Goal: Task Accomplishment & Management: Complete application form

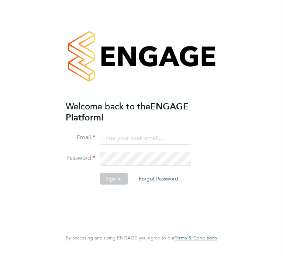
click at [114, 139] on input at bounding box center [145, 138] width 91 height 13
type input "jamiembollington@gmail.com"
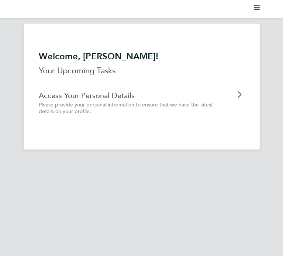
click at [258, 8] on polygon "Main navigation" at bounding box center [257, 7] width 6 height 1
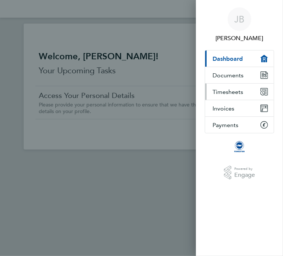
click at [231, 92] on span "Timesheets" at bounding box center [227, 91] width 31 height 7
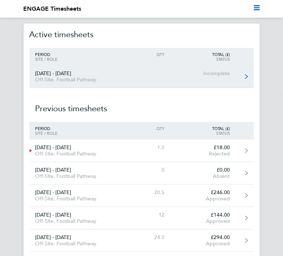
click at [126, 81] on div "Off-Site, Football Pathway" at bounding box center [78, 80] width 99 height 6
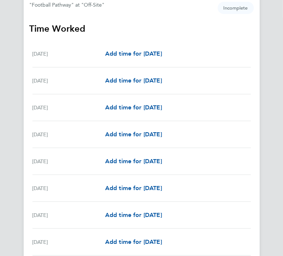
scroll to position [88, 0]
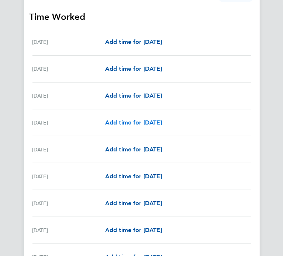
click at [136, 125] on span "Add time for [DATE]" at bounding box center [133, 122] width 57 height 7
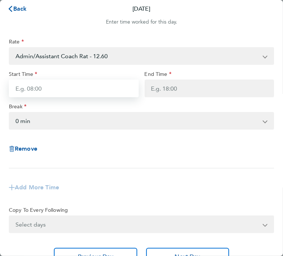
click at [92, 86] on input "Start Time" at bounding box center [74, 89] width 130 height 18
click at [104, 92] on input "Start Time" at bounding box center [74, 89] width 130 height 18
type input "08:15"
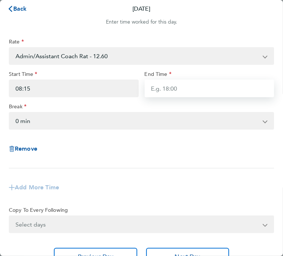
click at [175, 90] on input "End Time" at bounding box center [209, 89] width 130 height 18
type input "15:15"
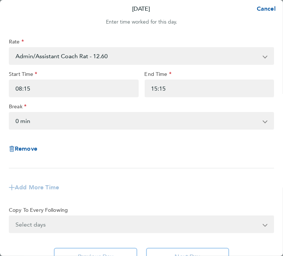
click at [217, 33] on div "Rate Admin/Assistant Coach Rat - 12.60 Lead Coach Rate - 16.28 Start Time 08:15…" at bounding box center [141, 151] width 283 height 245
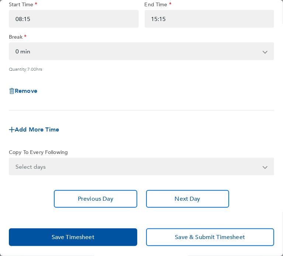
scroll to position [70, 0]
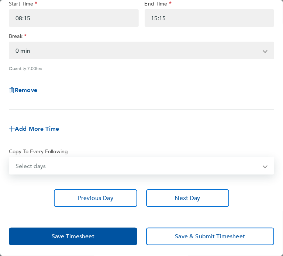
click at [100, 162] on select "Select days Day Weekday (Mon-Fri) Weekend (Sat-Sun) [DATE] [DATE] [DATE] [DATE]…" at bounding box center [137, 166] width 255 height 16
select select "MO"
click at [10, 158] on select "Select days Day Weekday (Mon-Fri) Weekend (Sat-Sun) [DATE] [DATE] [DATE] [DATE]…" at bounding box center [137, 166] width 255 height 16
select select "[DATE]"
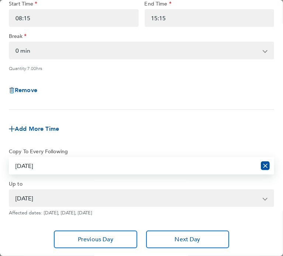
click at [176, 165] on select "Select days Day Weekday (Mon-Fri) Weekend (Sat-Sun) [DATE] [DATE] [DATE] [DATE]…" at bounding box center [133, 166] width 247 height 16
click at [10, 158] on select "Select days Day Weekday (Mon-Fri) Weekend (Sat-Sun) [DATE] [DATE] [DATE] [DATE]…" at bounding box center [133, 166] width 247 height 16
click at [77, 166] on select "Select days Day Weekday (Mon-Fri) Weekend (Sat-Sun) [DATE] [DATE] [DATE] [DATE]…" at bounding box center [133, 166] width 247 height 16
select select "MO"
click at [10, 158] on select "Select days Day Weekday (Mon-Fri) Weekend (Sat-Sun) [DATE] [DATE] [DATE] [DATE]…" at bounding box center [133, 166] width 247 height 16
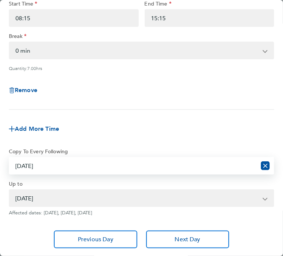
click at [230, 199] on select "[DATE] [DATE] [DATE] [DATE] [DATE] [DATE] [DATE] [DATE] [DATE] [DATE] [DATE] [D…" at bounding box center [137, 198] width 255 height 16
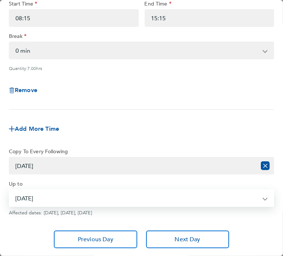
select select "[DATE]"
click at [10, 190] on select "[DATE] [DATE] [DATE] [DATE] [DATE] [DATE] [DATE] [DATE] [DATE] [DATE] [DATE] [D…" at bounding box center [137, 198] width 255 height 16
click at [269, 96] on div "Remove" at bounding box center [141, 90] width 271 height 27
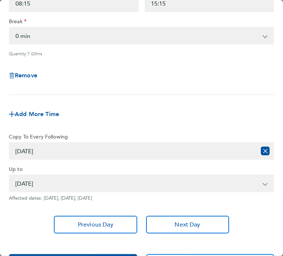
scroll to position [111, 0]
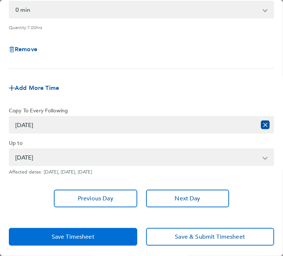
click at [96, 231] on button "Save Timesheet" at bounding box center [73, 237] width 128 height 18
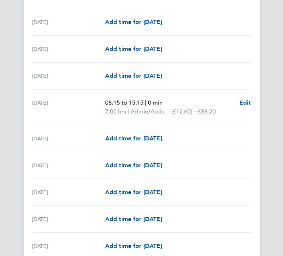
scroll to position [206, 0]
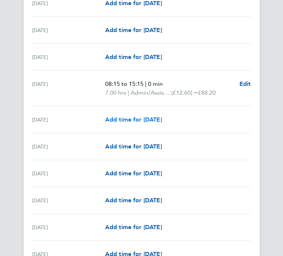
click at [138, 122] on span "Add time for [DATE]" at bounding box center [133, 119] width 57 height 7
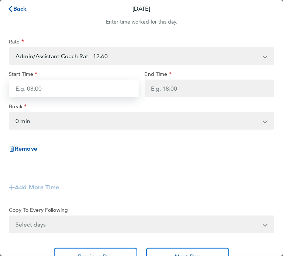
click at [90, 85] on input "Start Time" at bounding box center [74, 89] width 130 height 18
type input "15:00"
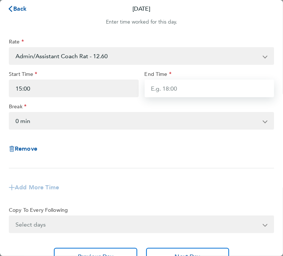
click at [184, 91] on input "End Time" at bounding box center [209, 89] width 130 height 18
type input "15:15"
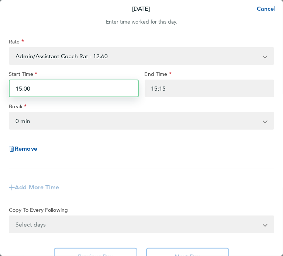
click at [80, 90] on input "15:00" at bounding box center [74, 89] width 130 height 18
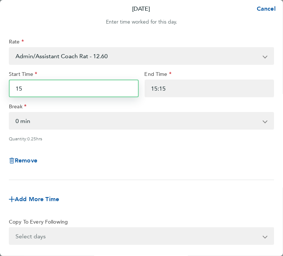
type input "1"
type input "8"
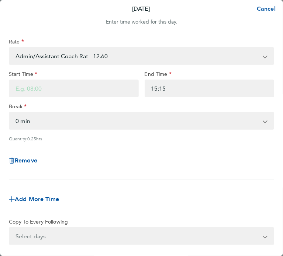
click at [88, 168] on div "Remove" at bounding box center [141, 160] width 271 height 27
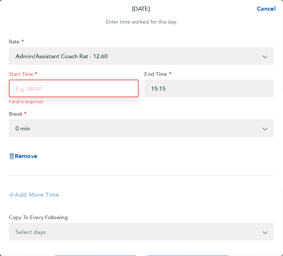
click at [72, 91] on input "Start Time" at bounding box center [74, 89] width 130 height 18
type input "08:15"
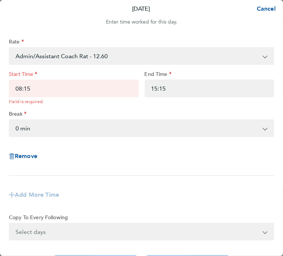
click at [116, 166] on div "Remove" at bounding box center [141, 156] width 271 height 27
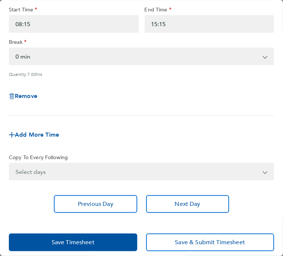
scroll to position [70, 0]
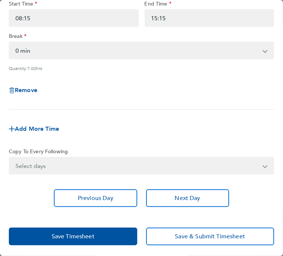
click at [122, 163] on select "Select days Day Weekday (Mon-Fri) Weekend (Sat-Sun) [DATE] [DATE] [DATE] [DATE]…" at bounding box center [137, 166] width 255 height 16
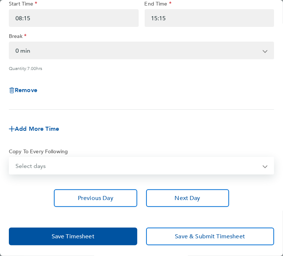
select select "TUE"
click at [10, 158] on select "Select days Day Weekday (Mon-Fri) Weekend (Sat-Sun) [DATE] [DATE] [DATE] [DATE]…" at bounding box center [137, 166] width 255 height 16
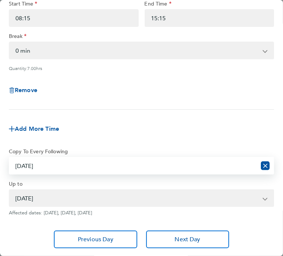
click at [118, 198] on select "[DATE] [DATE] [DATE] [DATE] [DATE] [DATE] [DATE] [DATE] [DATE] [DATE] [DATE] [D…" at bounding box center [137, 198] width 255 height 16
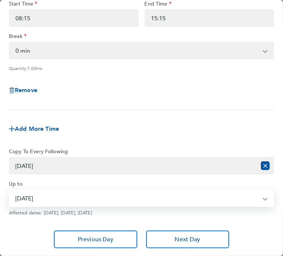
select select "[DATE]"
click at [10, 190] on select "[DATE] [DATE] [DATE] [DATE] [DATE] [DATE] [DATE] [DATE] [DATE] [DATE] [DATE] [D…" at bounding box center [137, 198] width 255 height 16
click at [251, 132] on div "Add More Time" at bounding box center [141, 129] width 271 height 27
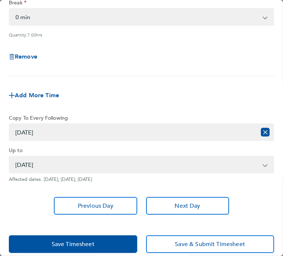
scroll to position [111, 0]
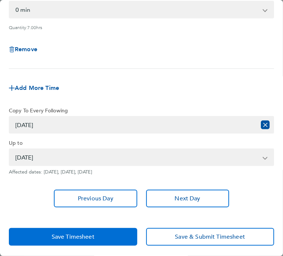
click at [95, 237] on button "Save Timesheet" at bounding box center [73, 237] width 128 height 18
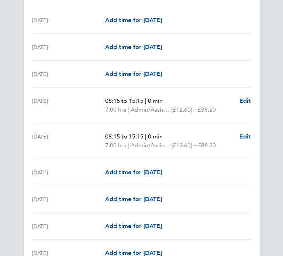
scroll to position [206, 0]
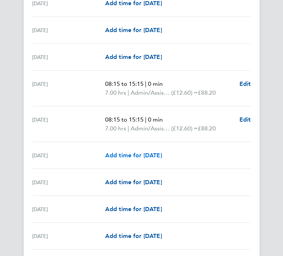
click at [143, 154] on span "Add time for [DATE]" at bounding box center [133, 155] width 57 height 7
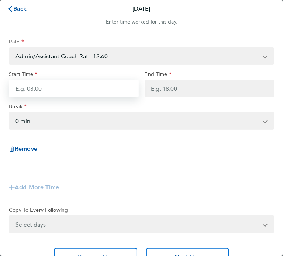
click at [73, 86] on input "Start Time" at bounding box center [74, 89] width 130 height 18
type input "08:15"
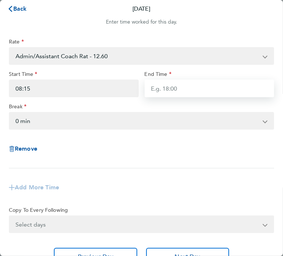
click at [167, 90] on input "End Time" at bounding box center [209, 89] width 130 height 18
type input "15:15"
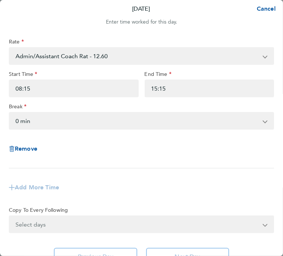
click at [160, 180] on app-timesheet-line-form-group "Rate Admin/Assistant Coach Rat - 12.60 Lead Coach Rate - 16.28 Start Time 08:15…" at bounding box center [141, 119] width 265 height 163
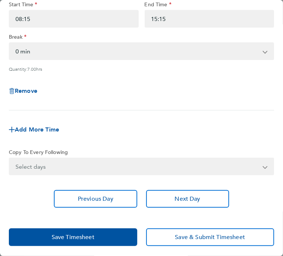
scroll to position [70, 0]
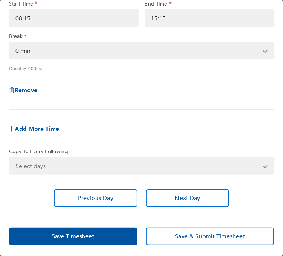
click at [160, 168] on select "Select days Day Weekday (Mon-Fri) Weekend (Sat-Sun) [DATE] [DATE] [DATE] [DATE]…" at bounding box center [137, 166] width 255 height 16
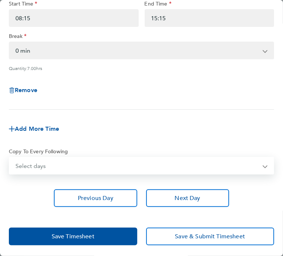
select select "WED"
click at [10, 158] on select "Select days Day Weekday (Mon-Fri) Weekend (Sat-Sun) [DATE] [DATE] [DATE] [DATE]…" at bounding box center [137, 166] width 255 height 16
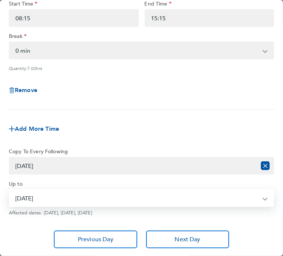
click at [119, 197] on select "[DATE] [DATE] [DATE] [DATE] [DATE] [DATE] [DATE] [DATE] [DATE] [DATE] [DATE] [D…" at bounding box center [137, 198] width 255 height 16
select select "[DATE]"
click at [10, 190] on select "[DATE] [DATE] [DATE] [DATE] [DATE] [DATE] [DATE] [DATE] [DATE] [DATE] [DATE] [D…" at bounding box center [137, 198] width 255 height 16
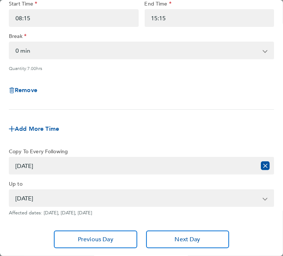
click at [178, 114] on app-timesheet-line-form-group "Rate Admin/Assistant Coach Rat - 12.60 Lead Coach Rate - 16.28 Start Time 08:15…" at bounding box center [141, 55] width 265 height 174
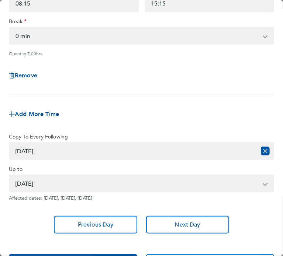
scroll to position [111, 0]
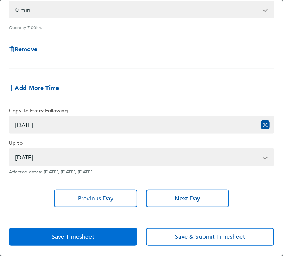
click at [106, 242] on button "Save Timesheet" at bounding box center [73, 237] width 128 height 18
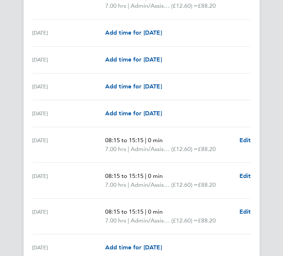
scroll to position [796, 0]
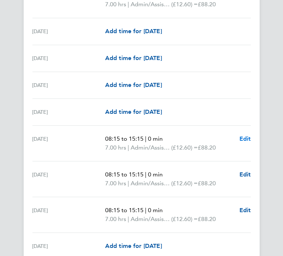
click at [246, 138] on span "Edit" at bounding box center [244, 138] width 11 height 7
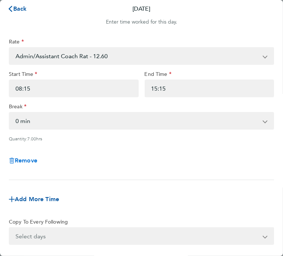
click at [27, 161] on span "Remove" at bounding box center [26, 160] width 22 height 7
select select "null"
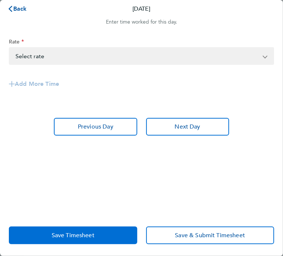
click at [97, 234] on button "Save Timesheet" at bounding box center [73, 236] width 128 height 18
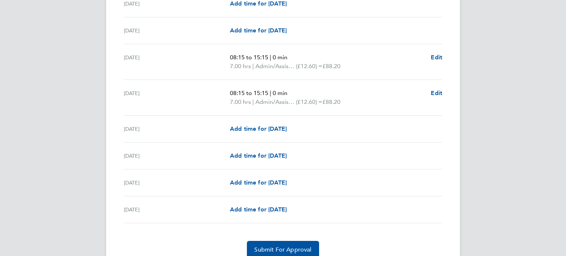
scroll to position [943, 0]
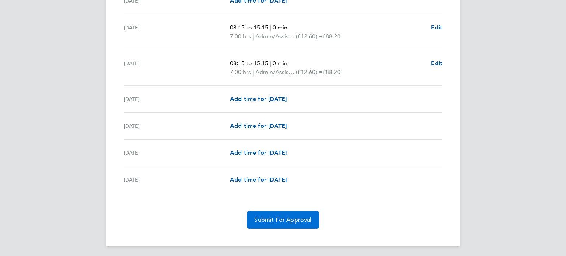
click at [263, 220] on span "Submit For Approval" at bounding box center [282, 219] width 57 height 7
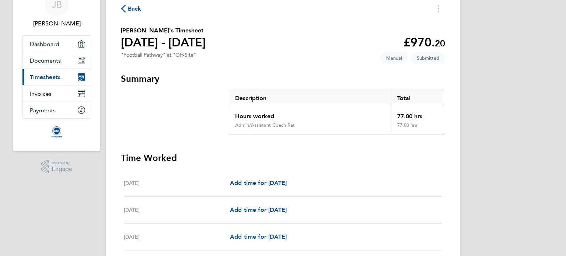
scroll to position [0, 0]
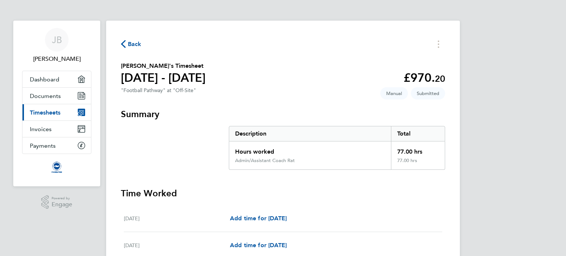
click at [60, 114] on span "Timesheets" at bounding box center [45, 112] width 31 height 7
